Goal: Task Accomplishment & Management: Manage account settings

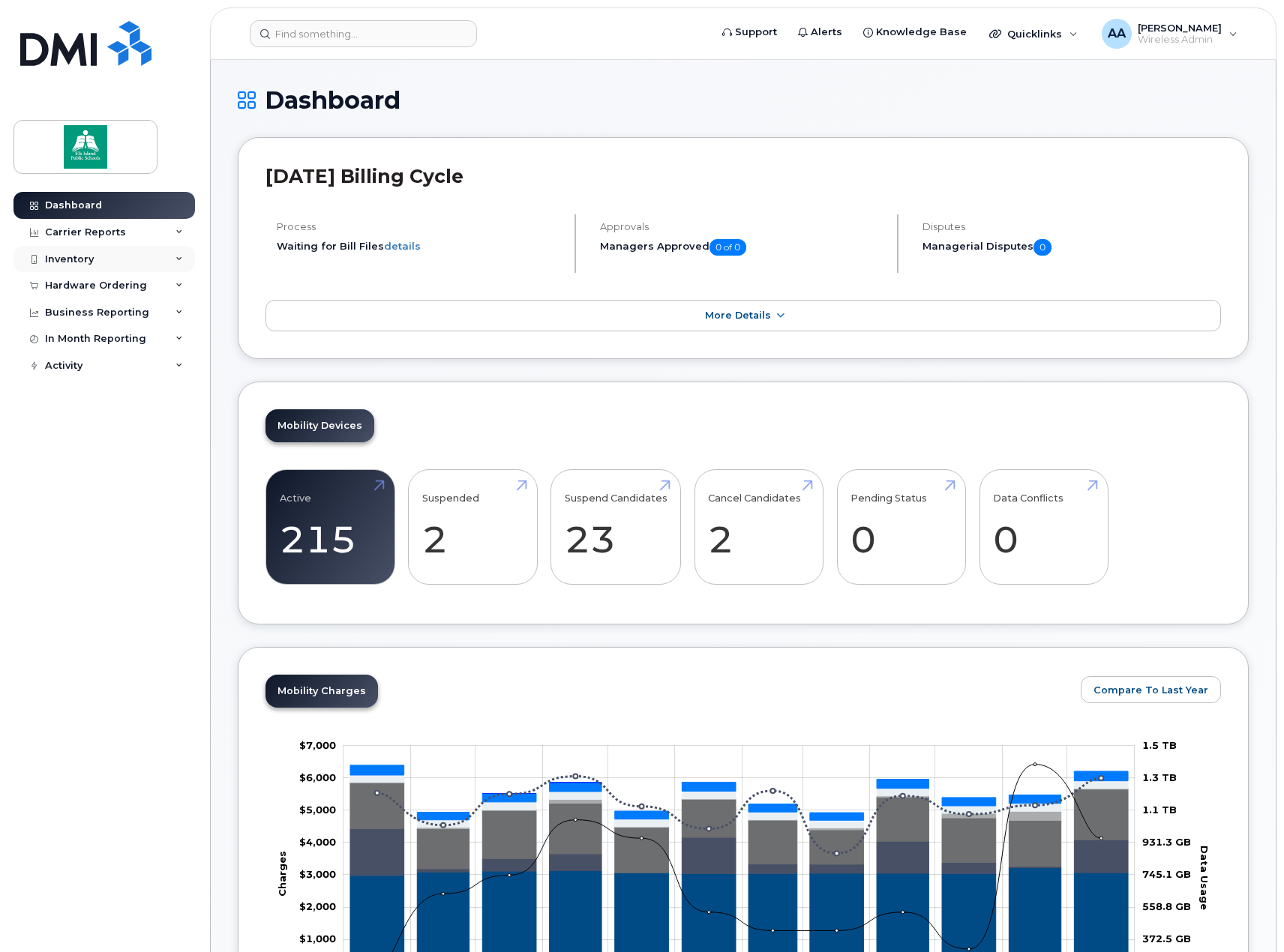
click at [111, 256] on div "Inventory" at bounding box center [104, 259] width 182 height 27
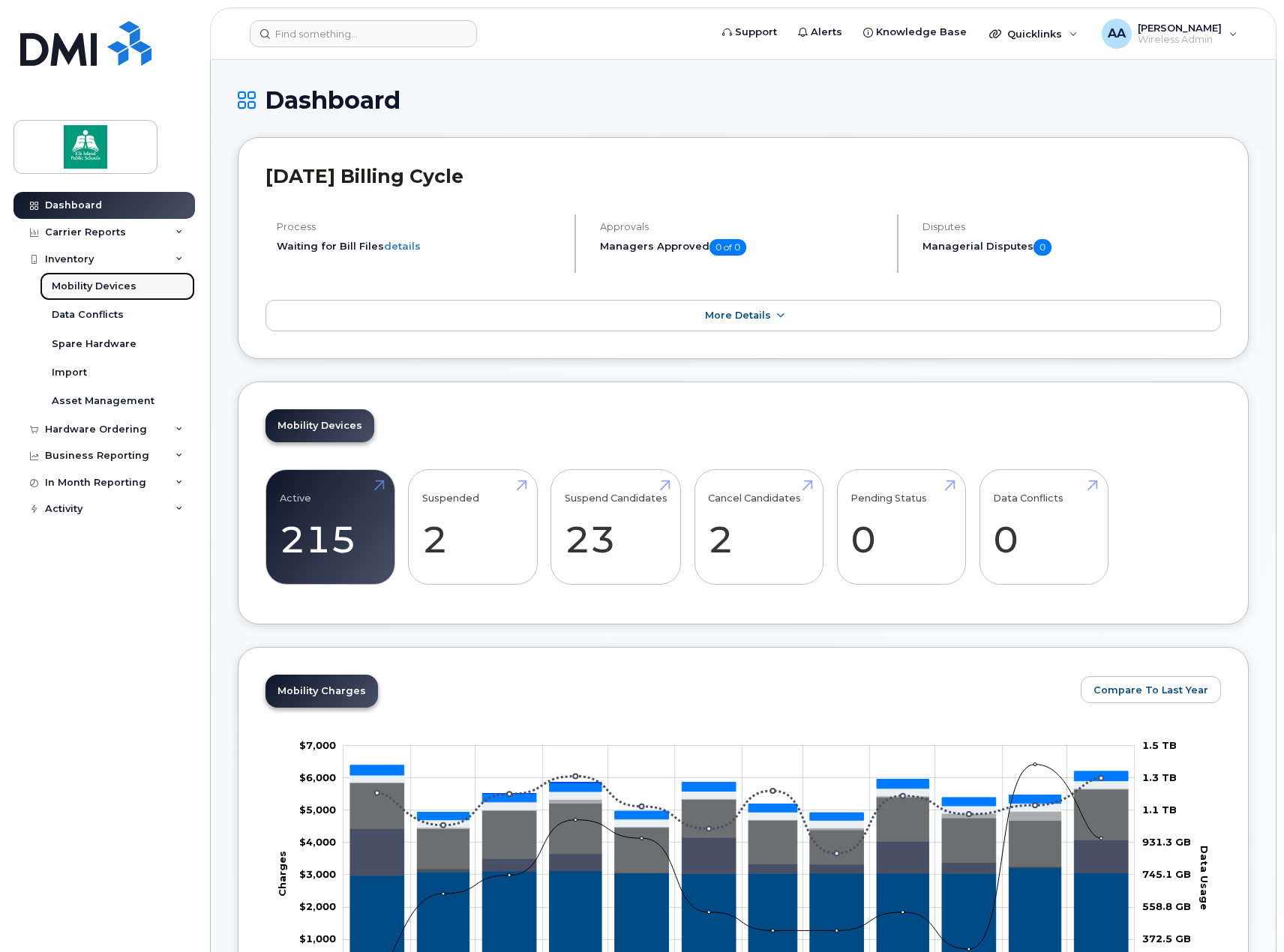
click at [100, 284] on div "Mobility Devices" at bounding box center [94, 287] width 84 height 14
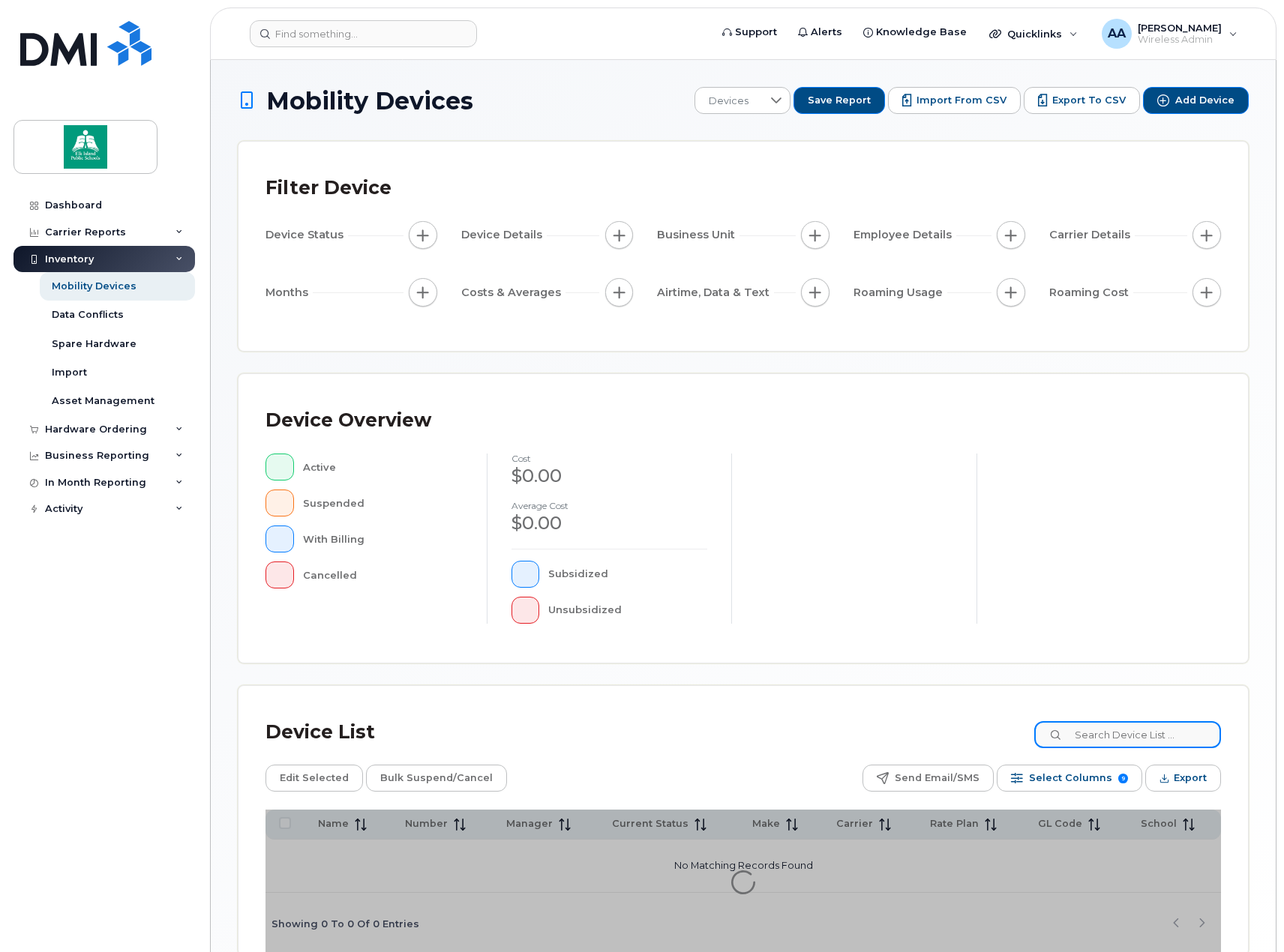
click at [1110, 728] on input at bounding box center [1128, 735] width 187 height 27
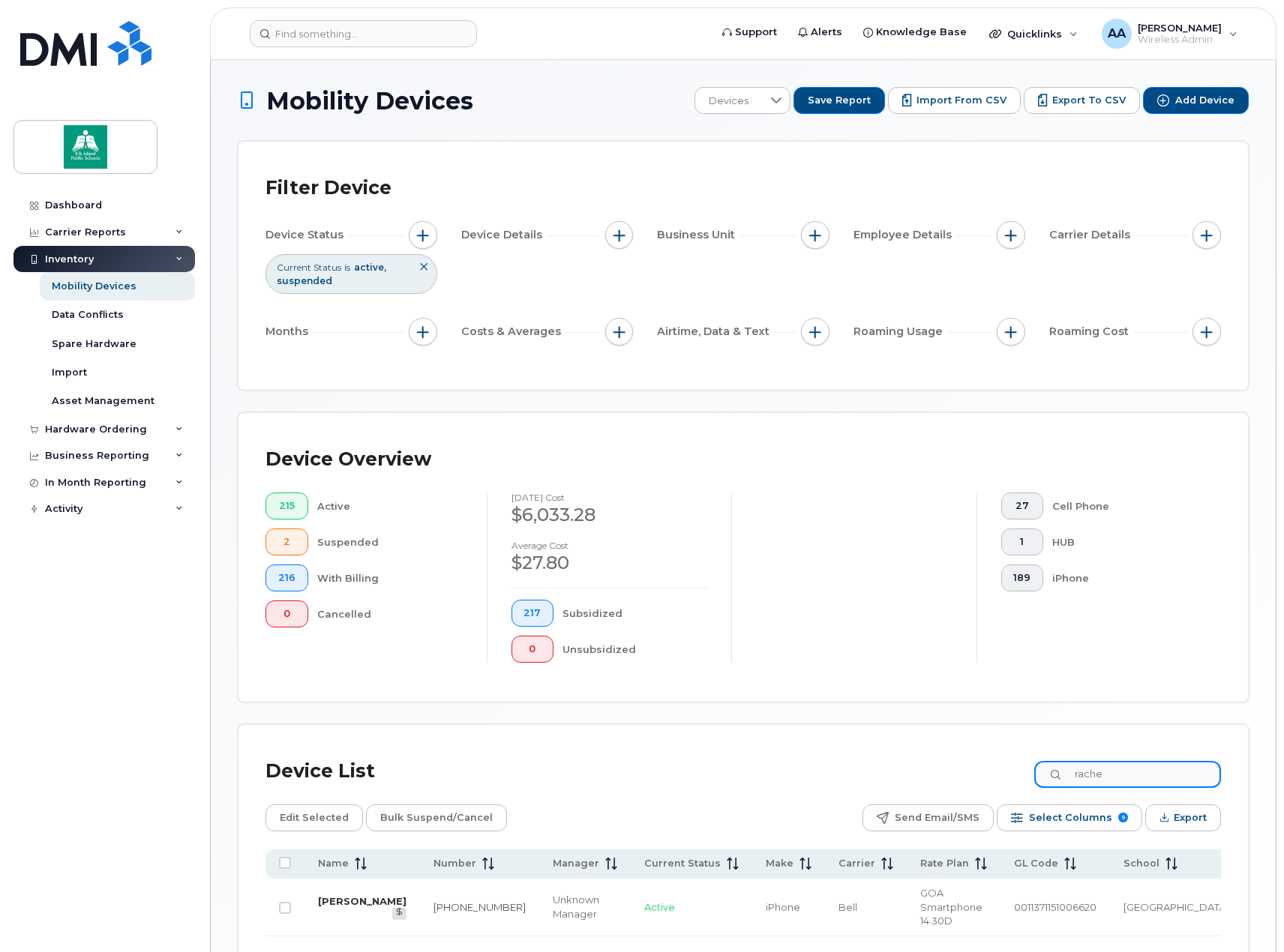
type input "rache"
click at [345, 896] on link "[PERSON_NAME]" at bounding box center [362, 902] width 88 height 12
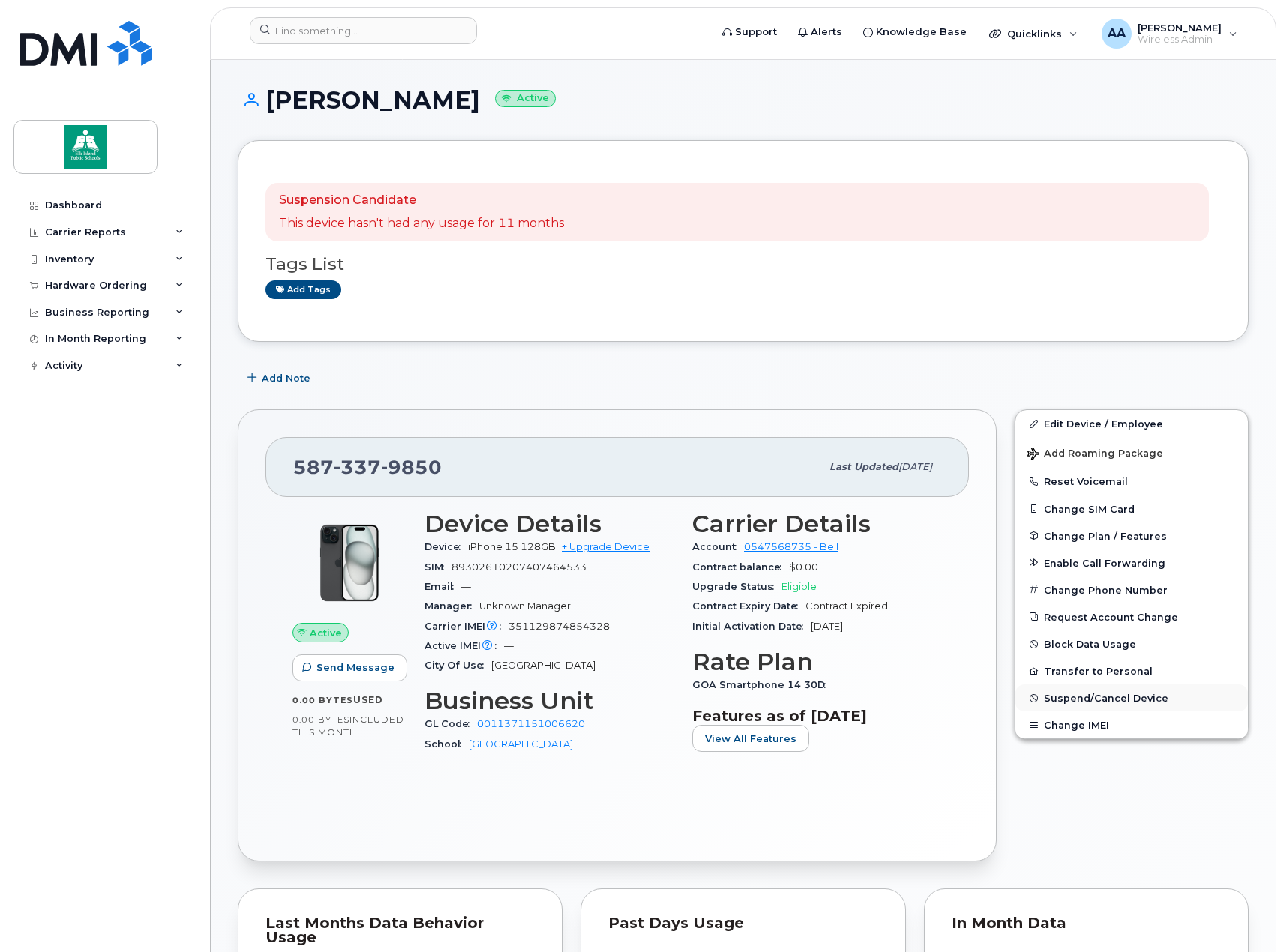
click at [1092, 699] on span "Suspend/Cancel Device" at bounding box center [1107, 698] width 125 height 11
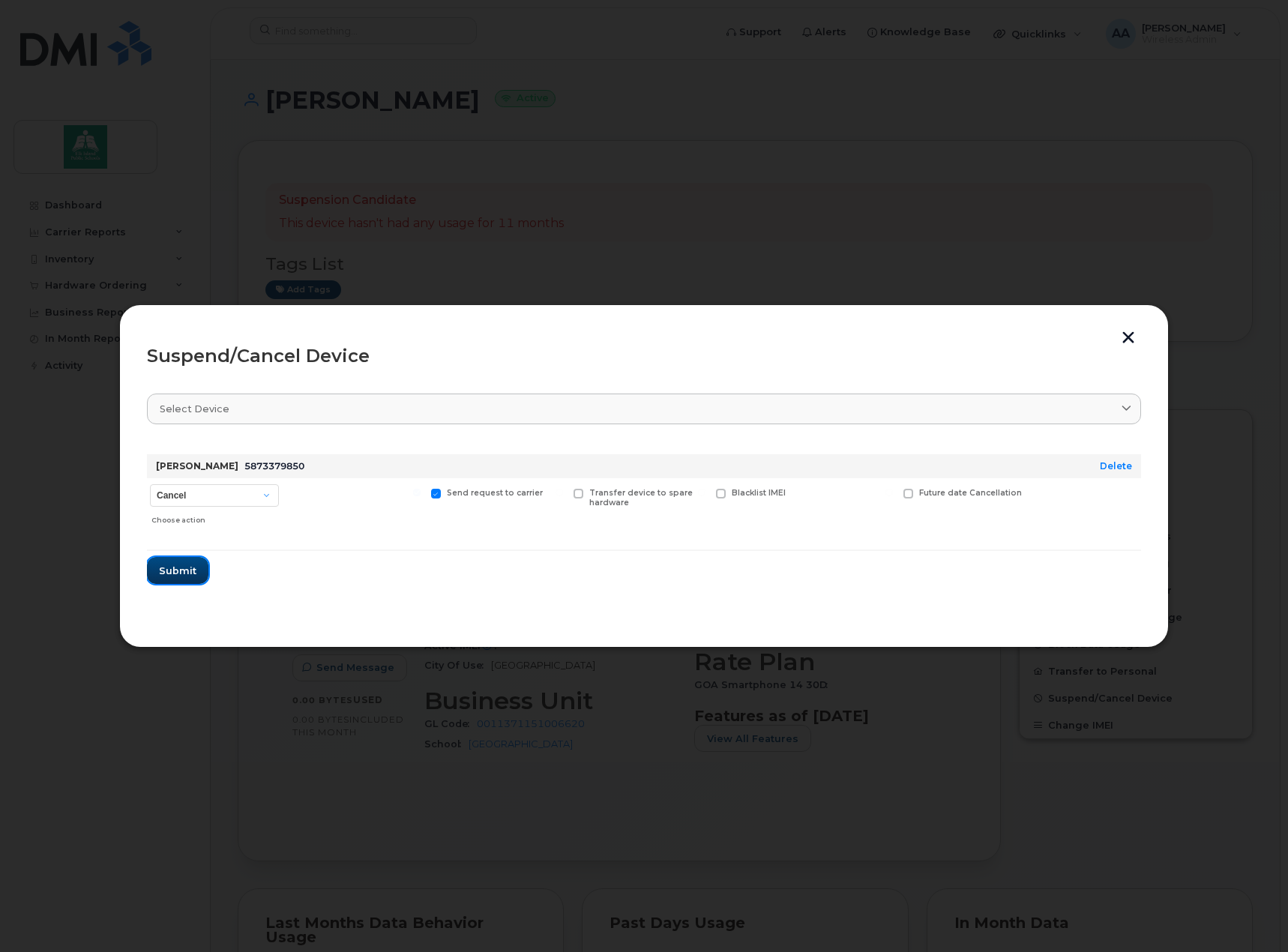
click at [181, 570] on span "Submit" at bounding box center [177, 571] width 37 height 14
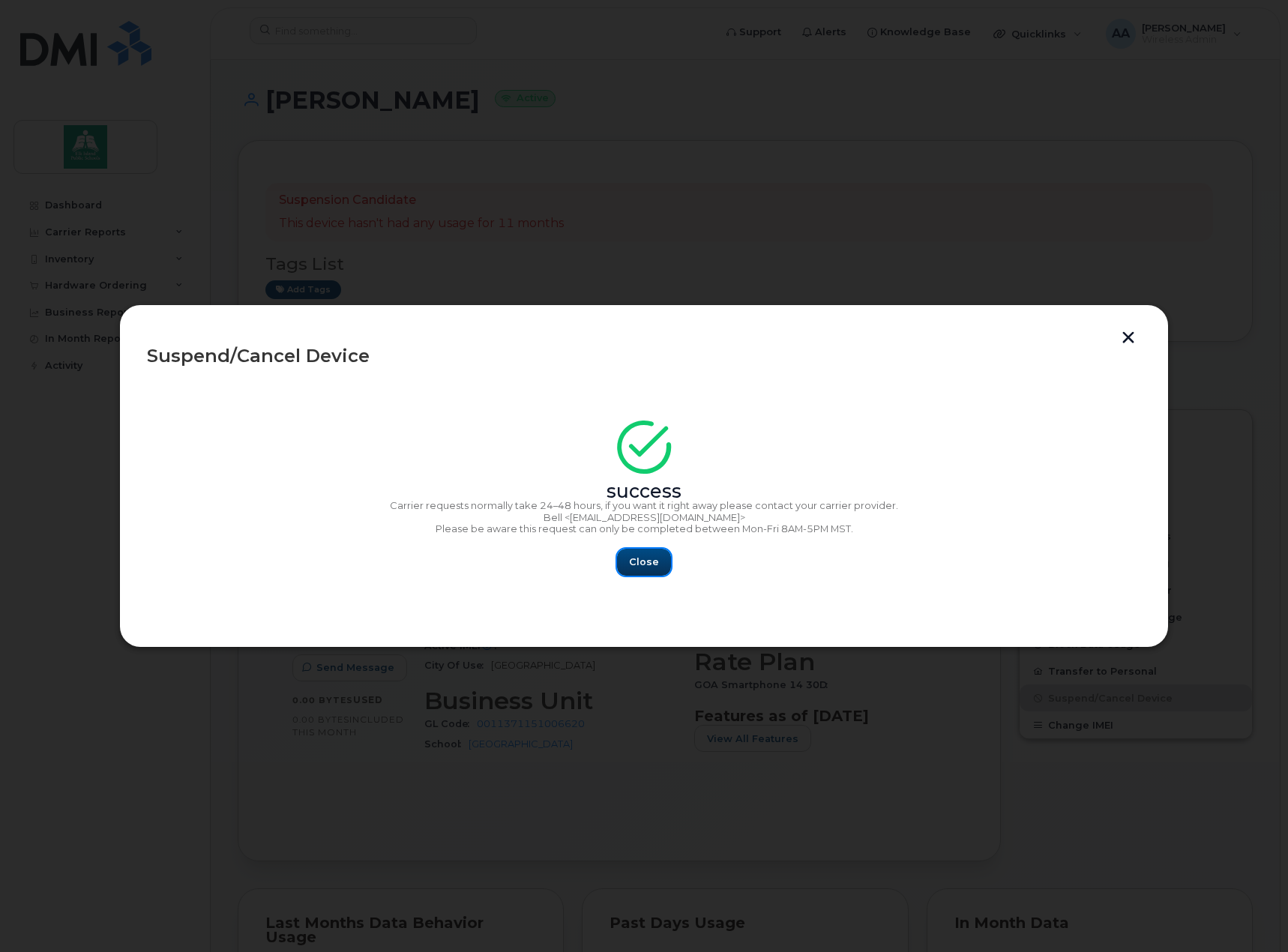
click at [629, 557] on button "Close" at bounding box center [644, 563] width 54 height 27
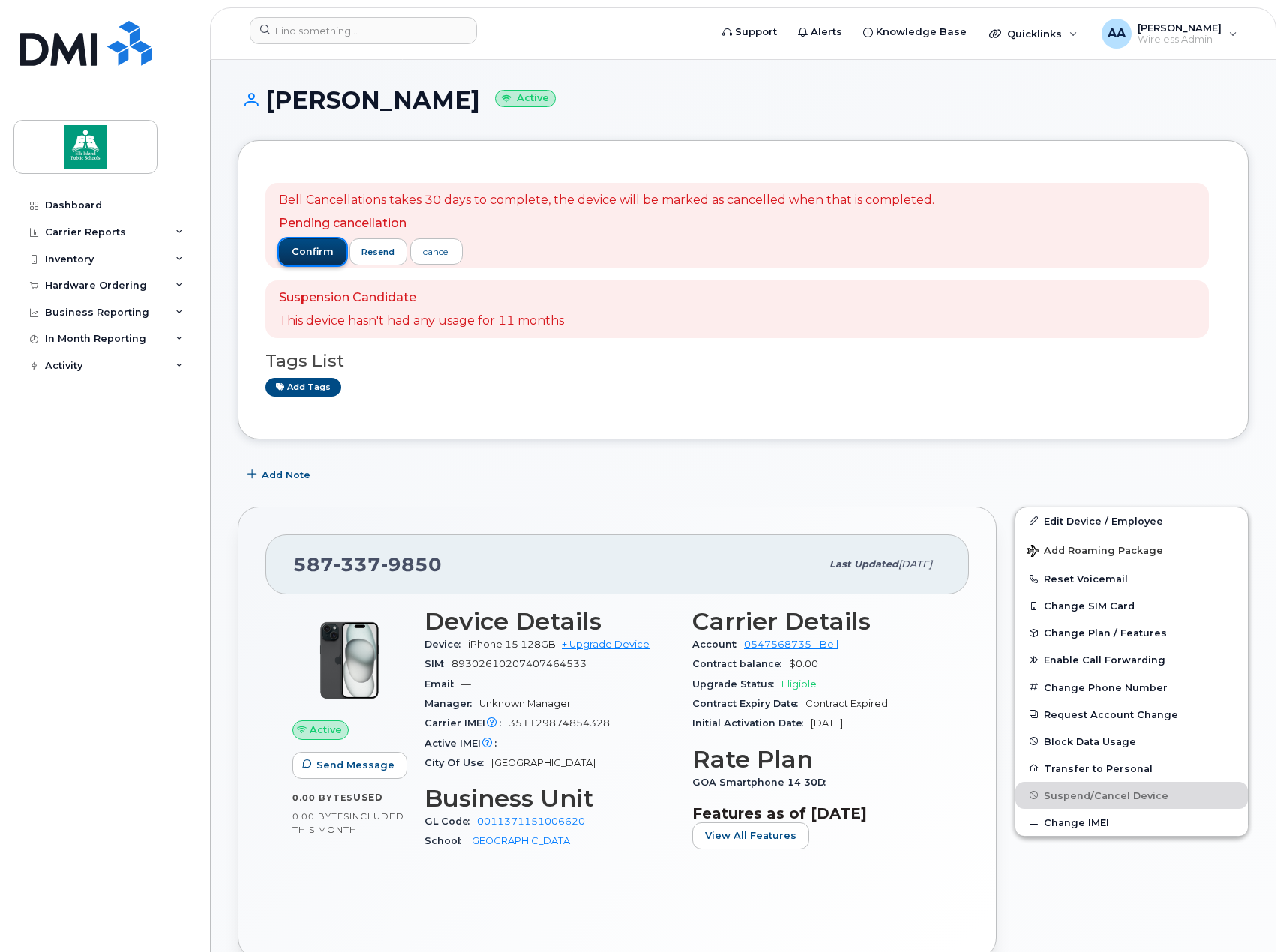
click at [323, 255] on span "confirm" at bounding box center [313, 252] width 42 height 14
